Goal: Transaction & Acquisition: Purchase product/service

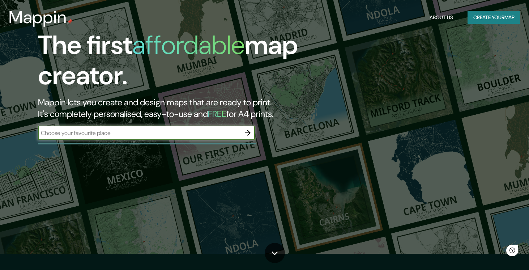
scroll to position [17, 0]
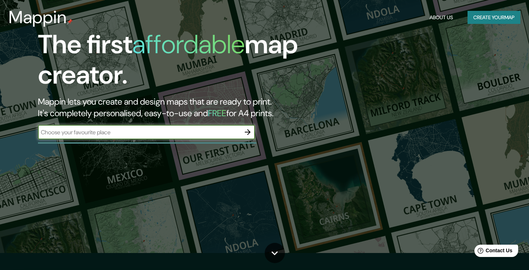
click at [128, 110] on h2 "Mappin lets you create and design maps that are ready to print. It's completely…" at bounding box center [170, 107] width 265 height 23
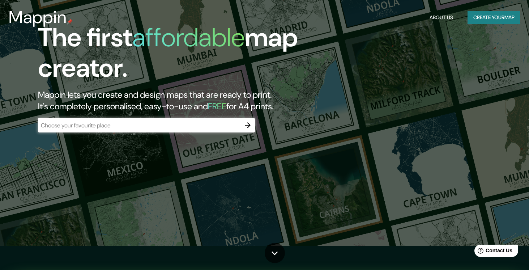
scroll to position [30, 0]
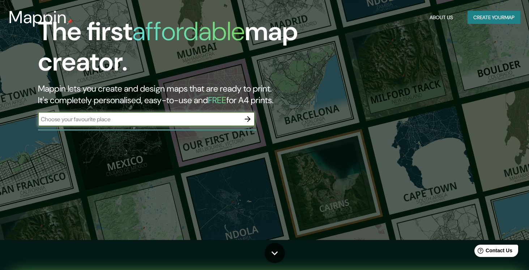
click at [123, 121] on input "text" at bounding box center [139, 119] width 203 height 8
type input "[GEOGRAPHIC_DATA]"
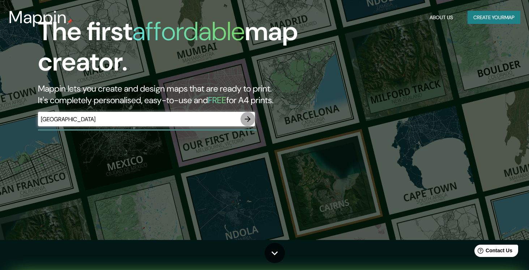
click at [247, 115] on icon "button" at bounding box center [248, 119] width 9 height 9
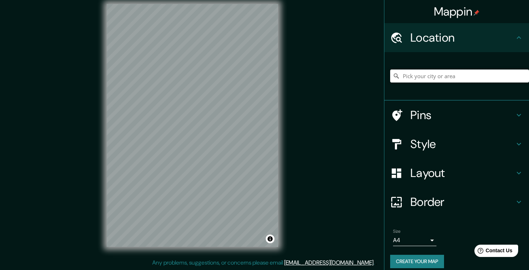
click at [410, 77] on input "Pick your city or area" at bounding box center [459, 75] width 139 height 13
click at [417, 122] on div "Pins" at bounding box center [457, 115] width 145 height 29
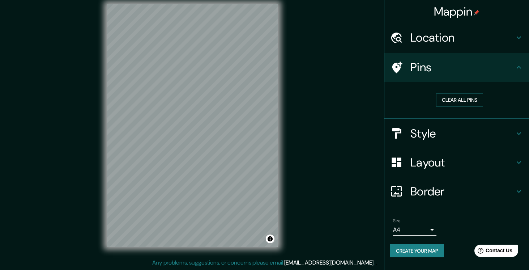
click at [449, 71] on h4 "Pins" at bounding box center [463, 67] width 104 height 14
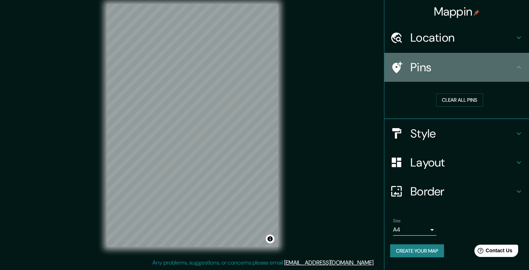
click at [443, 55] on div "Pins" at bounding box center [457, 67] width 145 height 29
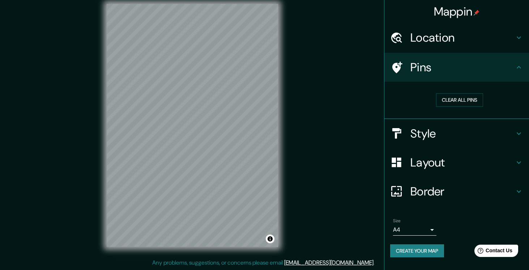
click at [441, 42] on h4 "Location" at bounding box center [463, 37] width 104 height 14
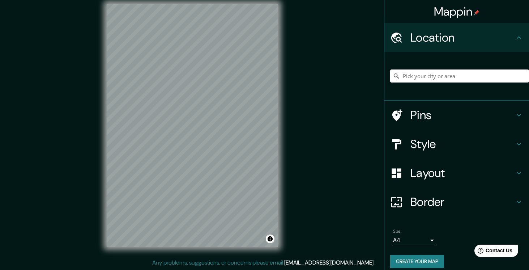
click at [427, 81] on input "Pick your city or area" at bounding box center [459, 75] width 139 height 13
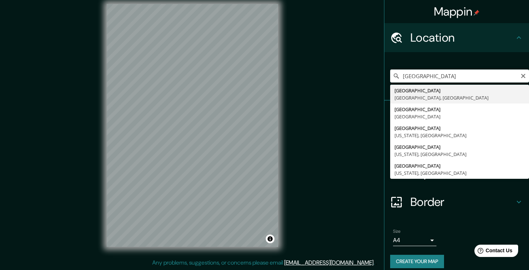
type input "[GEOGRAPHIC_DATA], [GEOGRAPHIC_DATA], [GEOGRAPHIC_DATA]"
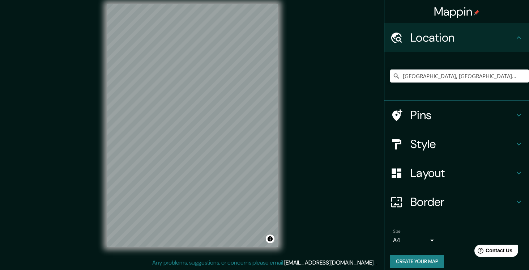
click at [422, 145] on h4 "Style" at bounding box center [463, 144] width 104 height 14
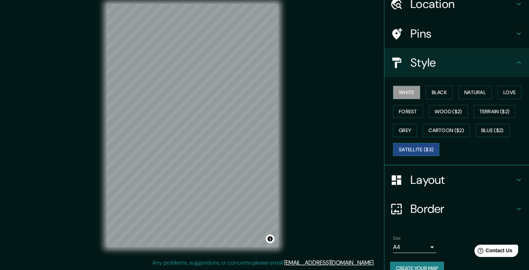
scroll to position [35, 0]
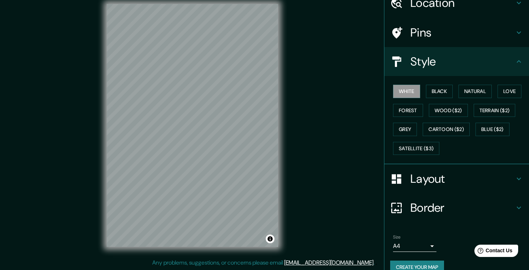
click at [432, 173] on h4 "Layout" at bounding box center [463, 179] width 104 height 14
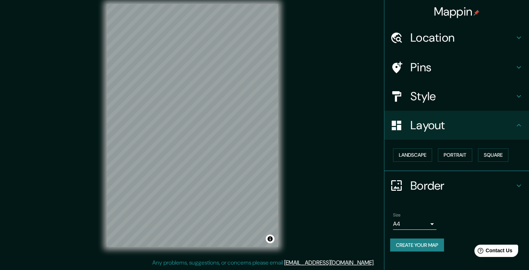
scroll to position [8, 0]
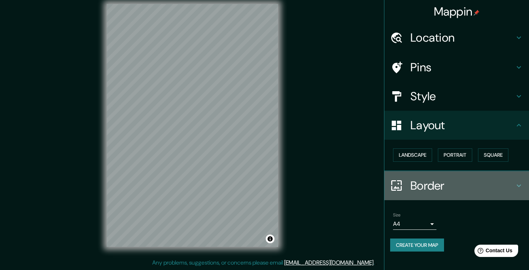
click at [428, 178] on h4 "Border" at bounding box center [463, 185] width 104 height 14
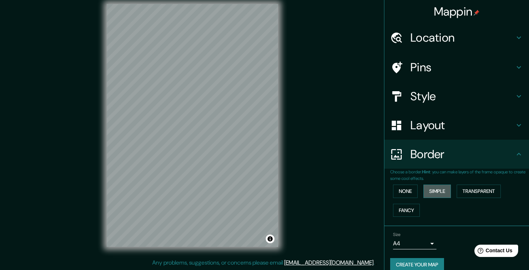
click at [430, 189] on button "Simple" at bounding box center [438, 191] width 28 height 13
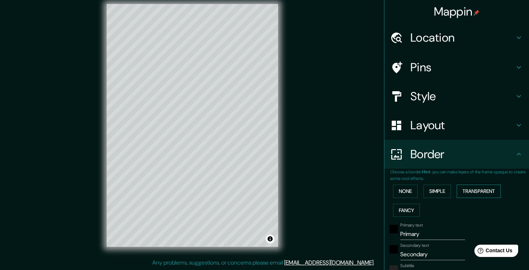
click at [472, 191] on button "Transparent" at bounding box center [479, 191] width 44 height 13
click at [410, 206] on button "Fancy" at bounding box center [406, 210] width 27 height 13
click at [444, 192] on button "Simple" at bounding box center [438, 191] width 28 height 13
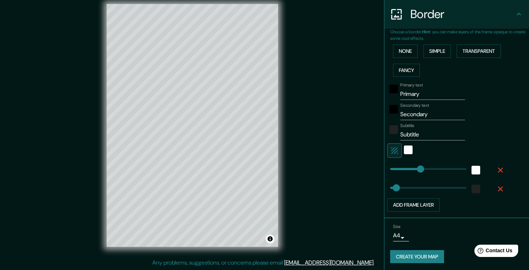
scroll to position [139, 0]
